Goal: Task Accomplishment & Management: Use online tool/utility

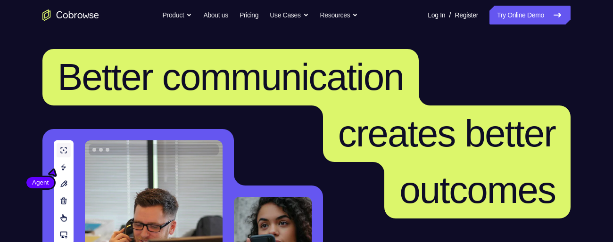
scroll to position [227, 0]
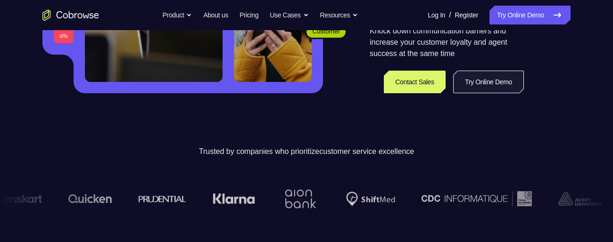
click at [488, 79] on link "Try Online Demo" at bounding box center [488, 82] width 71 height 23
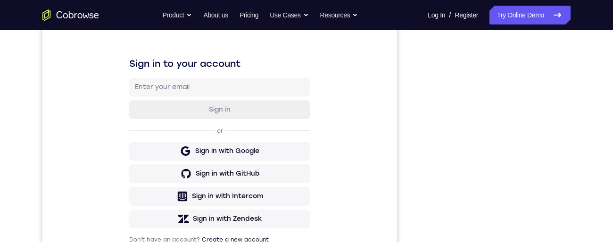
scroll to position [174, 0]
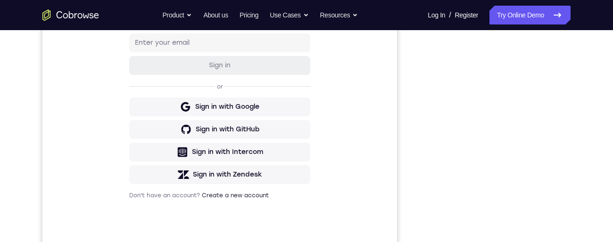
click at [584, 132] on div "Your Support Agent Your Customer Web iOS Android Next Steps We’d be happy to gi…" at bounding box center [306, 167] width 603 height 622
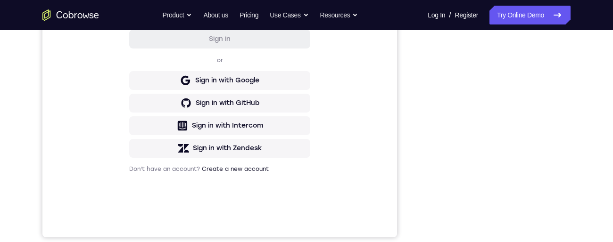
scroll to position [206, 0]
